Goal: Transaction & Acquisition: Purchase product/service

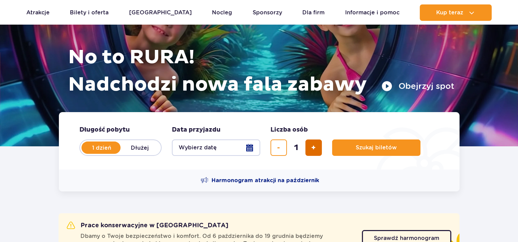
click at [307, 149] on button "dodaj bilet" at bounding box center [313, 148] width 16 height 16
type input "2"
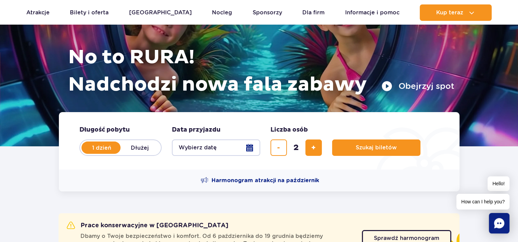
click at [246, 146] on button "Wybierz datę" at bounding box center [216, 148] width 88 height 16
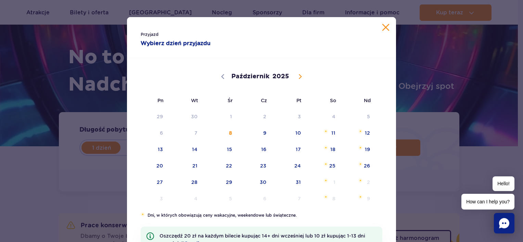
click at [300, 79] on span at bounding box center [300, 77] width 12 height 12
click at [300, 78] on span at bounding box center [300, 77] width 12 height 12
select select "11"
click at [299, 77] on icon at bounding box center [300, 76] width 5 height 5
type input "2026"
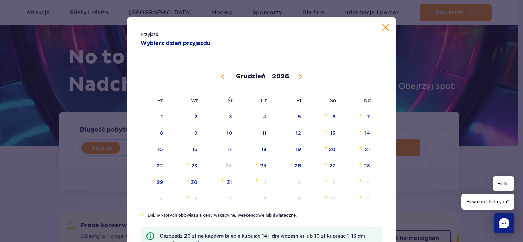
select select "0"
click at [321, 117] on span "3" at bounding box center [323, 117] width 35 height 16
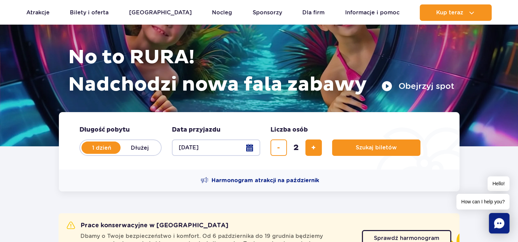
click at [252, 152] on button "03.01.26" at bounding box center [216, 148] width 88 height 16
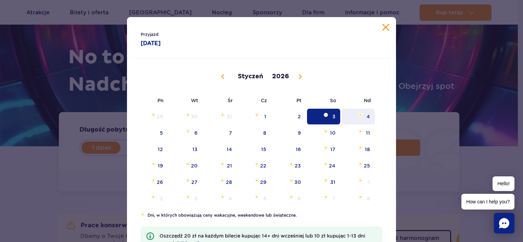
click at [341, 118] on span "4" at bounding box center [358, 117] width 35 height 16
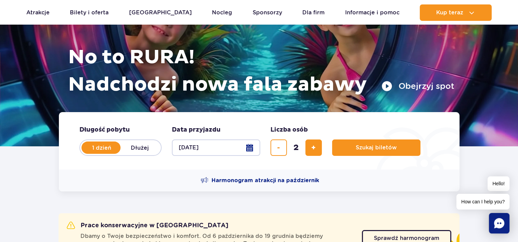
click at [135, 149] on label "Dłużej" at bounding box center [140, 148] width 39 height 14
click at [128, 154] on input "Dłużej" at bounding box center [125, 154] width 8 height 1
radio input "false"
radio input "true"
click at [252, 149] on button "Wybierz datę" at bounding box center [216, 148] width 88 height 16
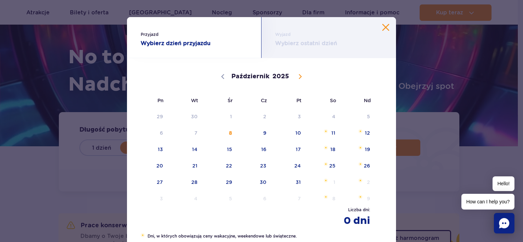
click at [300, 74] on span at bounding box center [300, 77] width 12 height 12
select select "11"
drag, startPoint x: 300, startPoint y: 74, endPoint x: 295, endPoint y: 76, distance: 5.4
click at [298, 76] on icon at bounding box center [300, 76] width 5 height 5
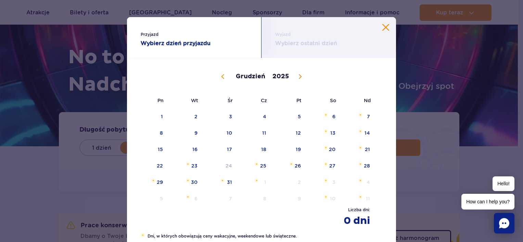
type input "2026"
select select "0"
click at [336, 122] on span "3" at bounding box center [323, 117] width 35 height 16
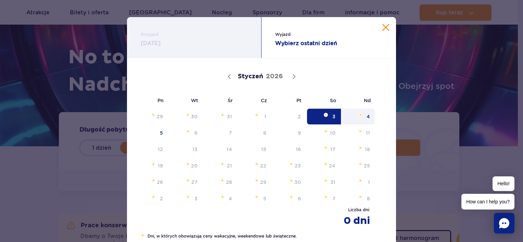
click at [368, 118] on span "4" at bounding box center [358, 117] width 35 height 16
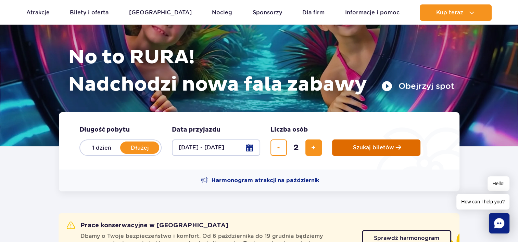
click at [369, 143] on button "Szukaj biletów" at bounding box center [376, 148] width 88 height 16
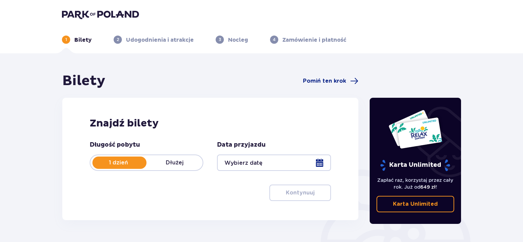
type input "[DATE] - [DATE]"
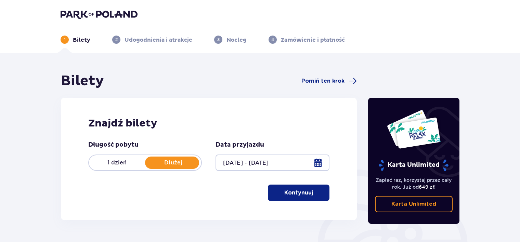
click at [277, 190] on button "Kontynuuj" at bounding box center [299, 193] width 62 height 16
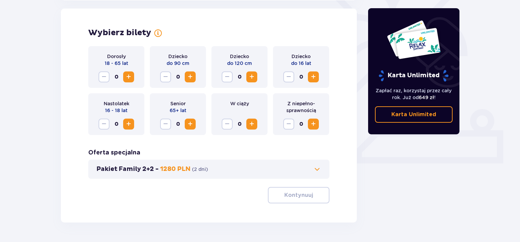
scroll to position [190, 0]
click at [316, 170] on span at bounding box center [317, 169] width 8 height 8
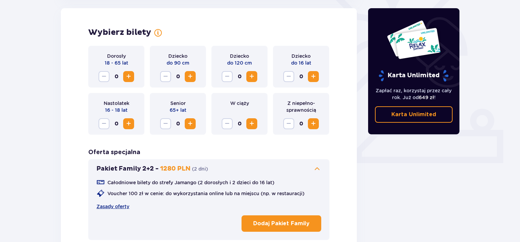
click at [316, 170] on span at bounding box center [317, 169] width 8 height 8
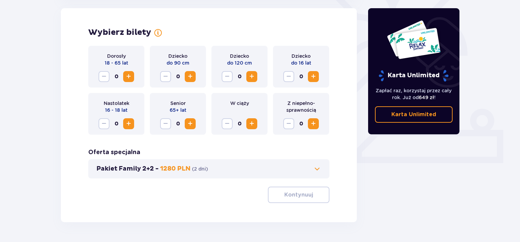
click at [130, 76] on span "Zwiększ" at bounding box center [129, 77] width 8 height 8
click at [321, 196] on button "Kontynuuj" at bounding box center [299, 195] width 62 height 16
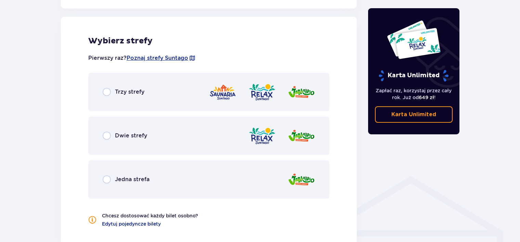
scroll to position [380, 0]
click at [109, 91] on input "radio" at bounding box center [107, 92] width 8 height 8
radio input "true"
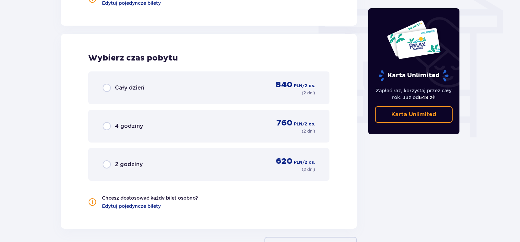
scroll to position [584, 0]
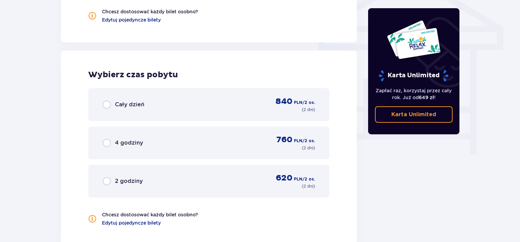
click at [112, 105] on div "Cały dzień" at bounding box center [124, 105] width 42 height 8
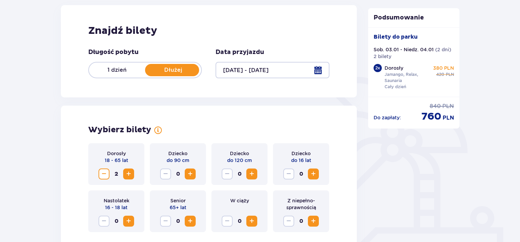
scroll to position [103, 0]
